Goal: Check status: Check status

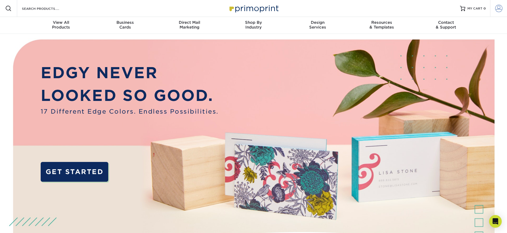
click at [501, 7] on span at bounding box center [498, 8] width 7 height 7
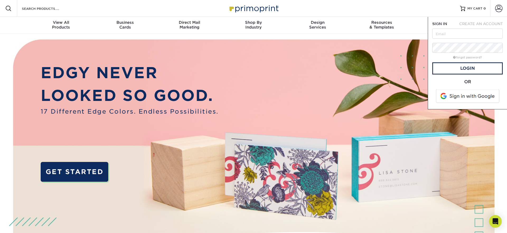
click at [453, 98] on span at bounding box center [467, 96] width 67 height 14
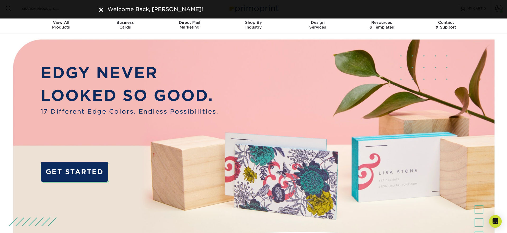
click at [102, 10] on img at bounding box center [101, 10] width 4 height 4
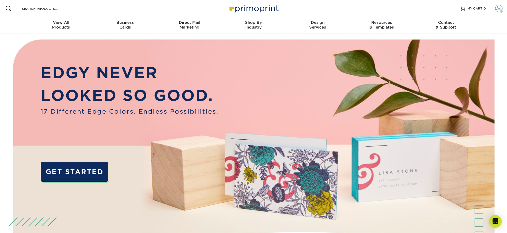
click at [502, 7] on link "Account" at bounding box center [498, 8] width 17 height 17
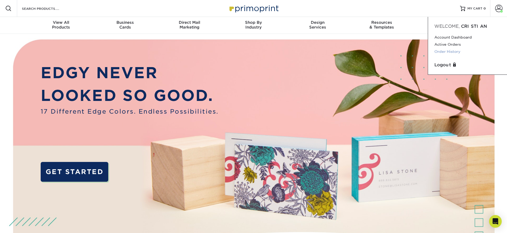
click at [445, 51] on link "Order History" at bounding box center [467, 51] width 66 height 7
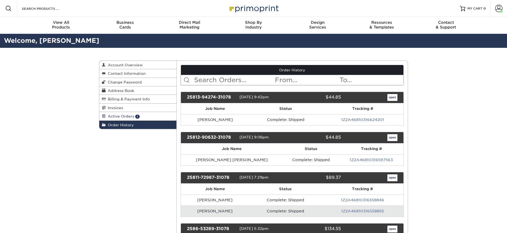
click at [128, 115] on span "Active Orders" at bounding box center [120, 116] width 28 height 4
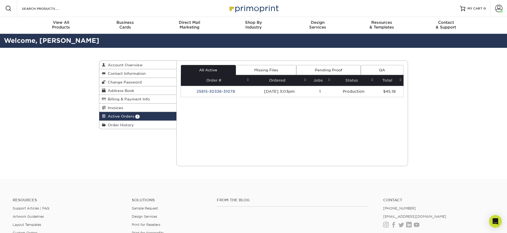
click at [263, 93] on td "08/15/2025 3:03pm" at bounding box center [279, 91] width 57 height 11
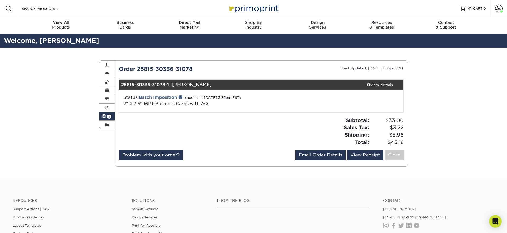
click at [111, 117] on span "1" at bounding box center [109, 117] width 4 height 4
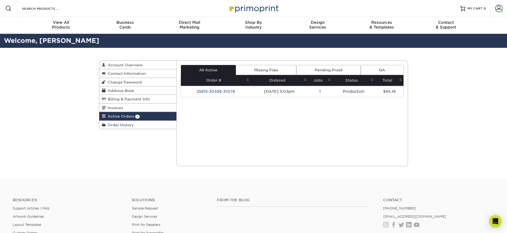
click at [118, 126] on span "Order History" at bounding box center [120, 125] width 28 height 4
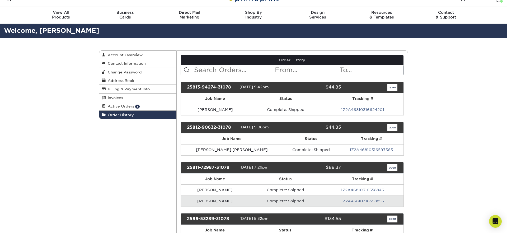
scroll to position [14, 0]
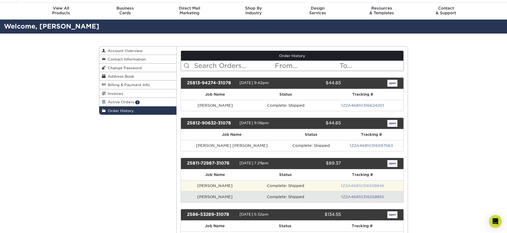
click at [368, 184] on link "1Z2A46810316558846" at bounding box center [362, 185] width 43 height 4
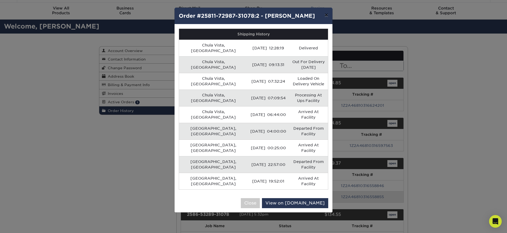
click at [327, 16] on button "×" at bounding box center [326, 15] width 12 height 15
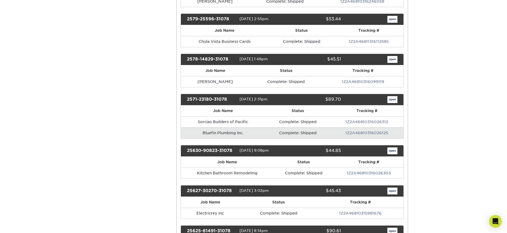
scroll to position [726, 0]
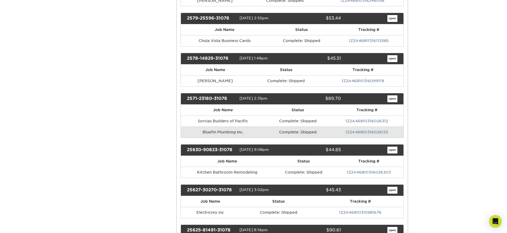
click at [376, 131] on link "1Z2A46810316026125" at bounding box center [366, 132] width 43 height 4
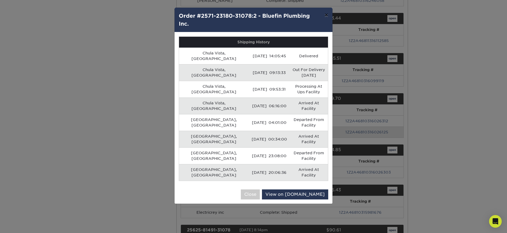
drag, startPoint x: 325, startPoint y: 14, endPoint x: 264, endPoint y: 34, distance: 64.2
click at [325, 15] on button "×" at bounding box center [326, 15] width 12 height 15
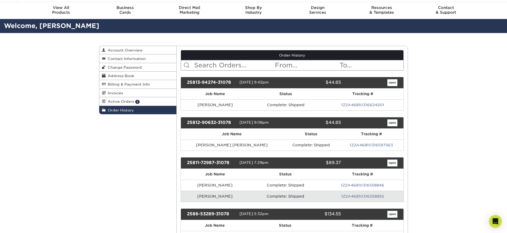
scroll to position [0, 0]
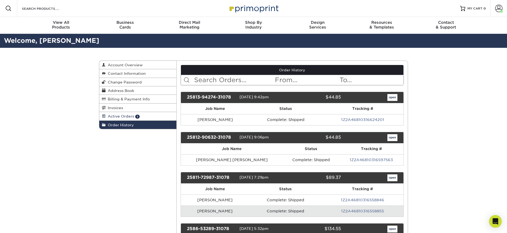
click at [146, 117] on link "Active Orders 1" at bounding box center [137, 116] width 77 height 8
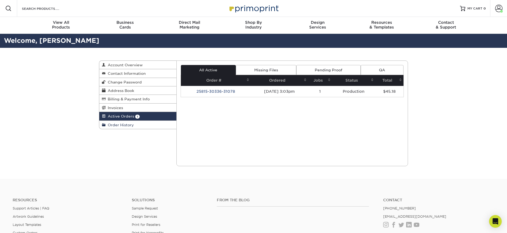
click at [129, 125] on span "Order History" at bounding box center [120, 125] width 28 height 4
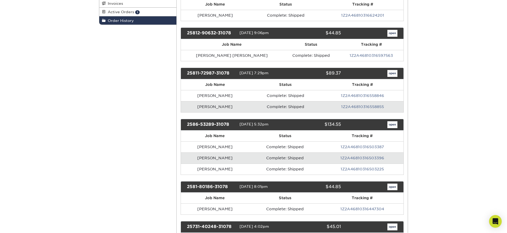
scroll to position [107, 0]
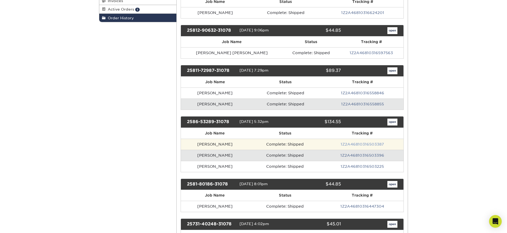
click at [370, 144] on link "1Z2A46810316503387" at bounding box center [361, 144] width 43 height 4
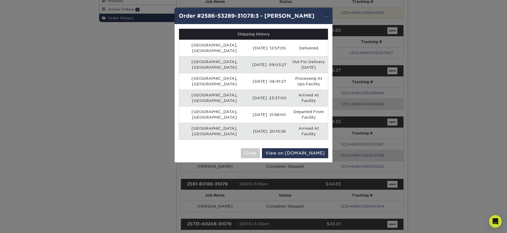
click at [327, 15] on button "×" at bounding box center [326, 15] width 12 height 15
